Goal: Transaction & Acquisition: Purchase product/service

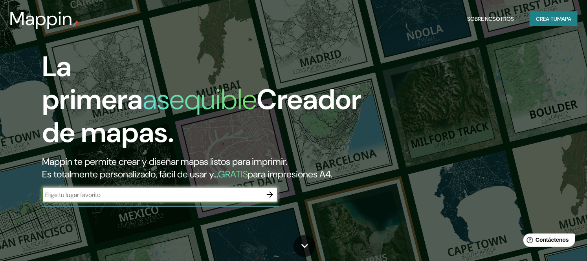
click at [244, 202] on div "​" at bounding box center [160, 195] width 236 height 16
click at [223, 200] on input "text" at bounding box center [152, 195] width 220 height 9
type input "tafi viejo, tucuman argentina"
click at [268, 200] on icon "button" at bounding box center [269, 194] width 9 height 9
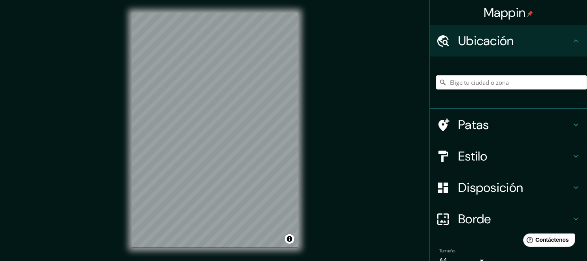
click at [458, 89] on input "Elige tu ciudad o zona" at bounding box center [511, 82] width 151 height 14
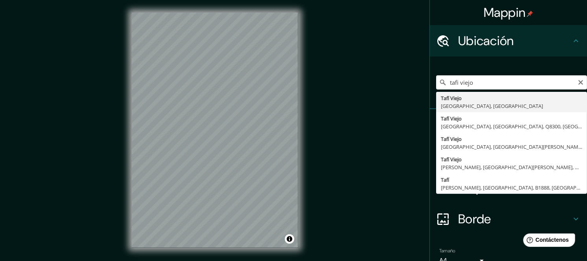
type input "[GEOGRAPHIC_DATA], [GEOGRAPHIC_DATA], [GEOGRAPHIC_DATA]"
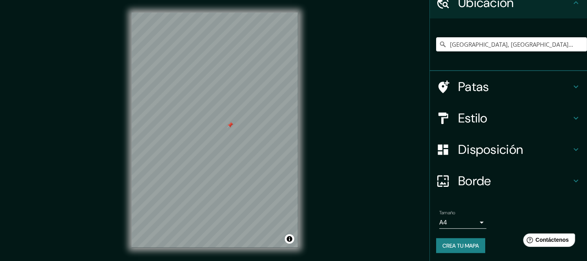
click at [496, 101] on div "Patas" at bounding box center [508, 86] width 157 height 31
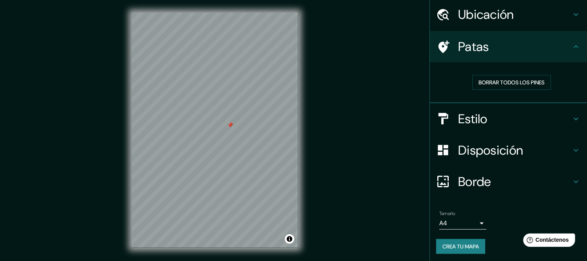
scroll to position [27, 0]
click at [505, 98] on div "Borrar todos los pines" at bounding box center [508, 82] width 157 height 41
click at [503, 83] on font "Borrar todos los pines" at bounding box center [512, 82] width 66 height 7
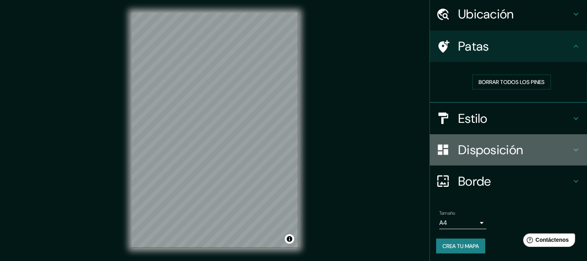
click at [480, 154] on font "Disposición" at bounding box center [490, 150] width 65 height 17
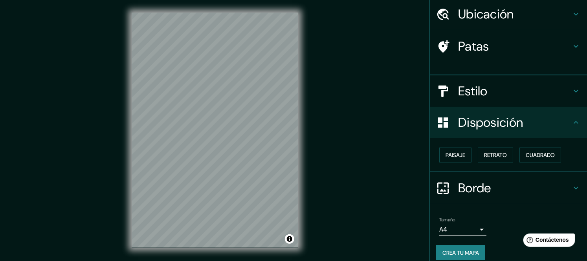
scroll to position [20, 0]
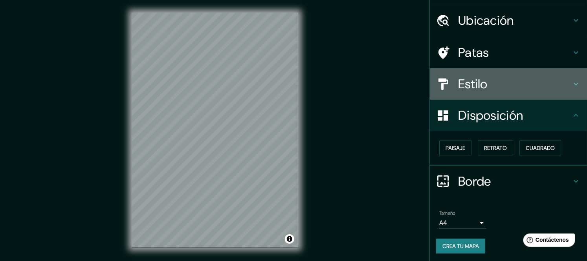
click at [466, 83] on font "Estilo" at bounding box center [472, 84] width 29 height 17
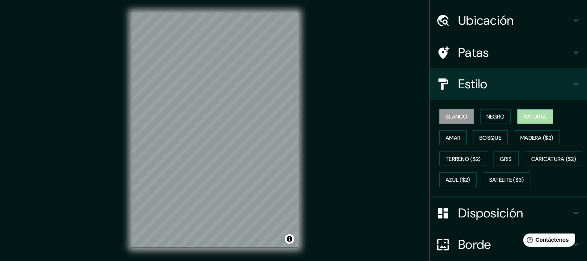
click at [525, 112] on font "Natural" at bounding box center [535, 117] width 24 height 10
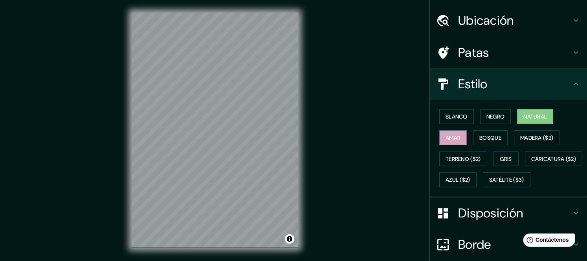
click at [439, 139] on button "Amar" at bounding box center [453, 137] width 28 height 15
click at [463, 136] on div "Blanco Negro Natural Amar Bosque Madera ($2) Terreno ($2) Gris Caricatura ($2) …" at bounding box center [511, 148] width 151 height 84
click at [479, 134] on font "Bosque" at bounding box center [490, 137] width 22 height 7
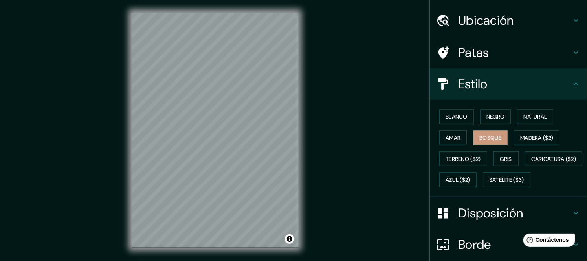
click at [495, 125] on div "Blanco Negro Natural Amar Bosque Madera ($2) Terreno ($2) Gris Caricatura ($2) …" at bounding box center [511, 148] width 151 height 84
click at [496, 121] on font "Negro" at bounding box center [495, 117] width 18 height 10
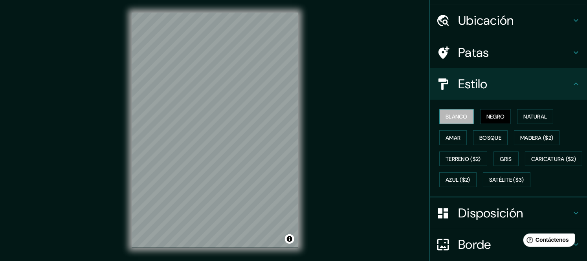
click at [454, 121] on font "Blanco" at bounding box center [457, 117] width 22 height 10
